Goal: Information Seeking & Learning: Learn about a topic

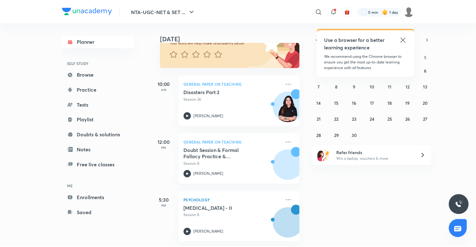
scroll to position [66, 0]
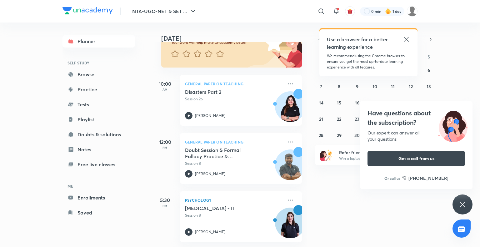
click at [403, 39] on icon at bounding box center [405, 39] width 7 height 7
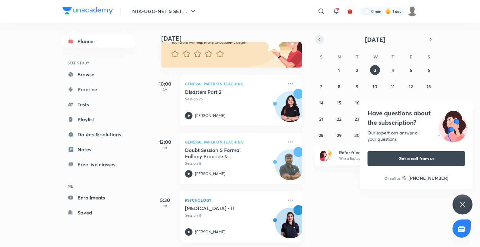
click at [317, 38] on icon "button" at bounding box center [319, 40] width 5 height 6
click at [463, 205] on icon at bounding box center [462, 204] width 5 height 5
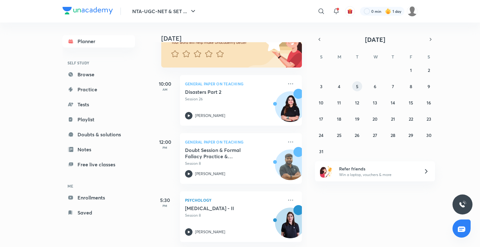
click at [360, 89] on div "27 28 29 30 31 1 2 3 4 5 6 7 8 9 10 11 12 13 14 15 16 17 18 19 20 21 22 23 24 2…" at bounding box center [375, 110] width 120 height 91
click at [358, 87] on abbr "5" at bounding box center [357, 86] width 2 height 6
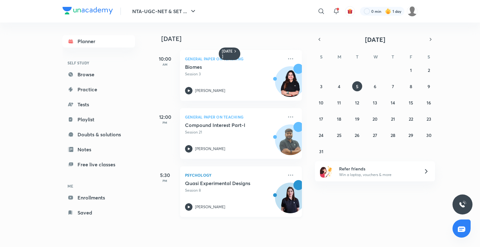
click at [205, 183] on h5 "Quasi Experimental Designs" at bounding box center [224, 183] width 78 height 6
click at [287, 175] on icon at bounding box center [290, 174] width 7 height 7
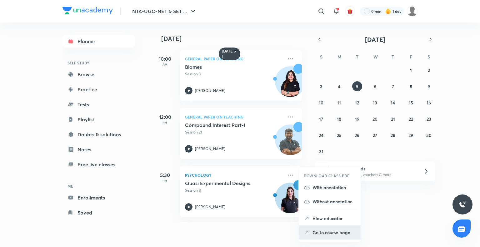
click at [331, 230] on p "Go to course page" at bounding box center [333, 232] width 43 height 7
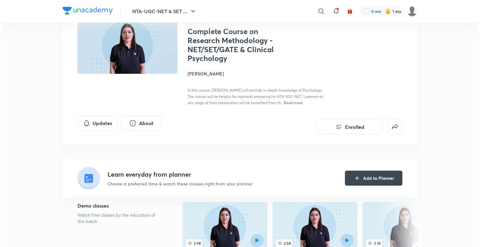
scroll to position [54, 0]
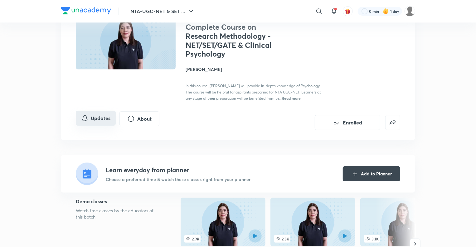
click at [112, 118] on button "Updates" at bounding box center [96, 118] width 40 height 15
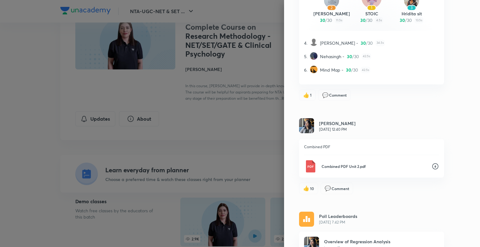
scroll to position [263, 0]
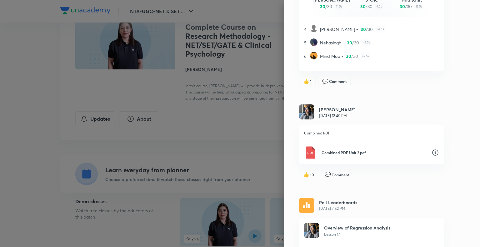
click at [432, 150] on icon at bounding box center [435, 153] width 6 height 6
